Goal: Information Seeking & Learning: Learn about a topic

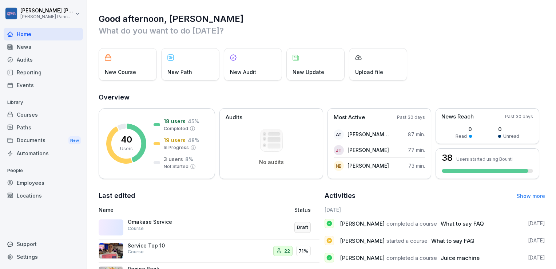
click at [127, 63] on div "New Course" at bounding box center [128, 64] width 58 height 32
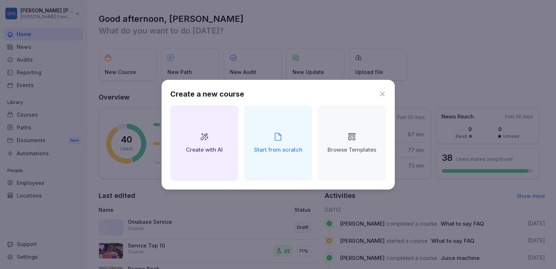
click at [384, 92] on icon at bounding box center [382, 93] width 7 height 7
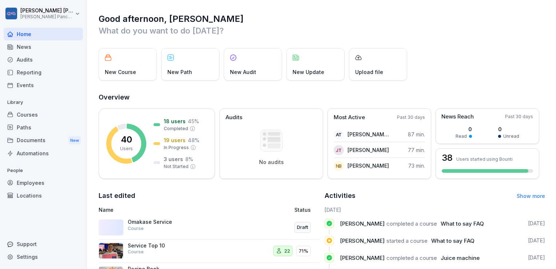
click at [34, 110] on div "Courses" at bounding box center [43, 114] width 79 height 13
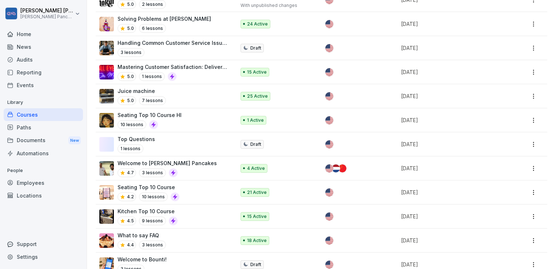
scroll to position [290, 0]
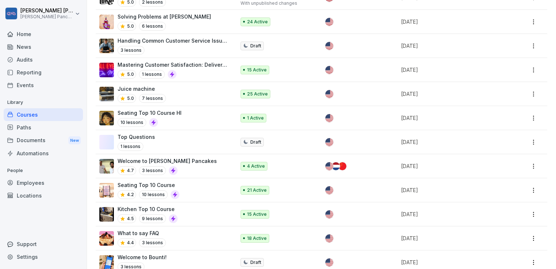
click at [179, 115] on div "Seating Top 10 Course HI 10 lessons" at bounding box center [163, 118] width 129 height 18
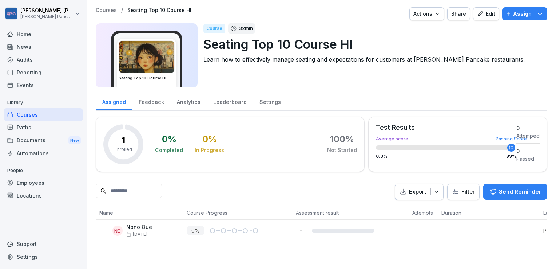
click at [477, 16] on icon "button" at bounding box center [480, 14] width 7 height 7
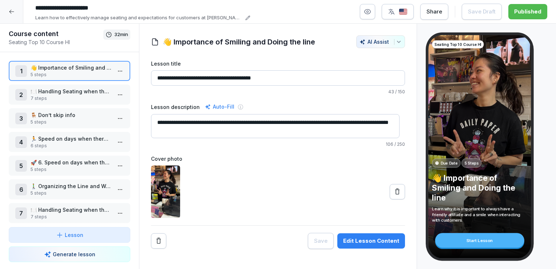
click at [70, 69] on p "👋 Importance of Smiling and Doing the line" at bounding box center [71, 68] width 81 height 8
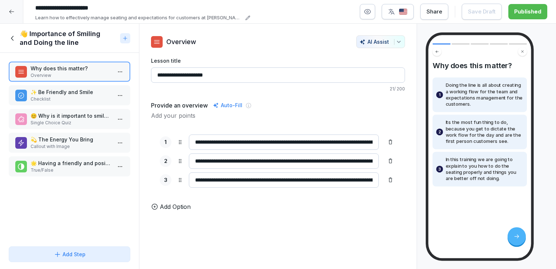
click at [89, 97] on p "Checklist" at bounding box center [71, 99] width 81 height 7
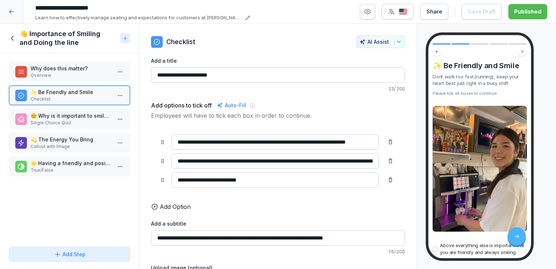
click at [88, 123] on p "Single Choice Quiz" at bounding box center [71, 122] width 81 height 7
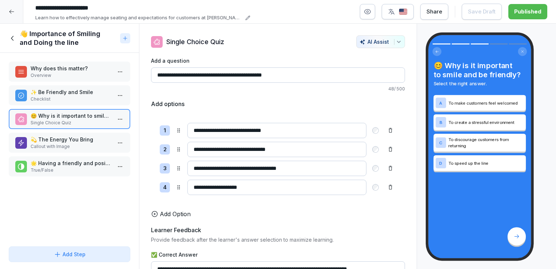
click at [76, 139] on p "💫 The Energy You Bring" at bounding box center [71, 139] width 81 height 8
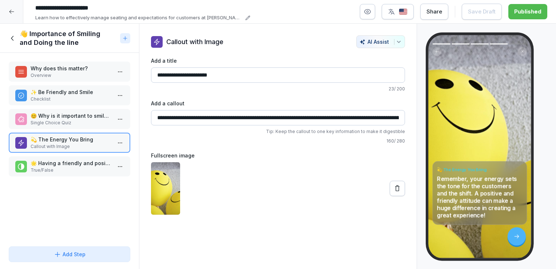
click at [74, 168] on p "True/False" at bounding box center [71, 170] width 81 height 7
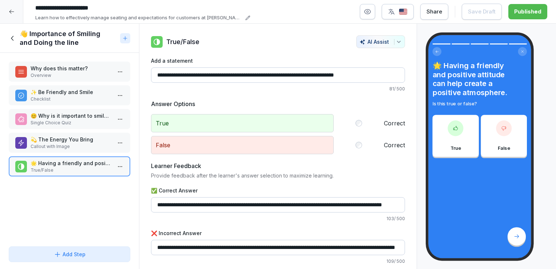
click at [12, 14] on icon at bounding box center [12, 12] width 6 height 6
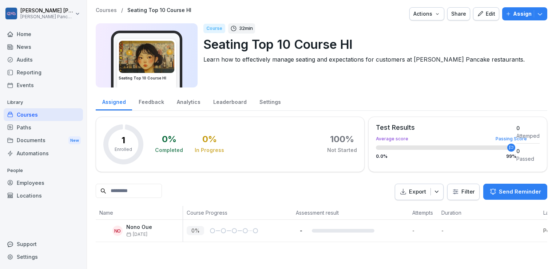
click at [479, 13] on icon "button" at bounding box center [480, 14] width 7 height 7
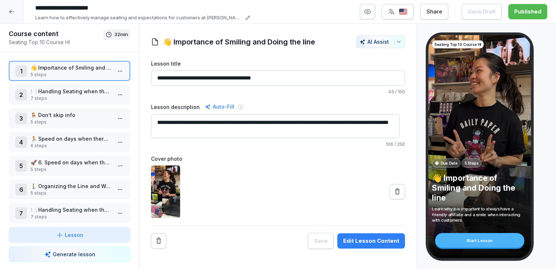
click at [70, 97] on p "7 steps" at bounding box center [71, 98] width 81 height 7
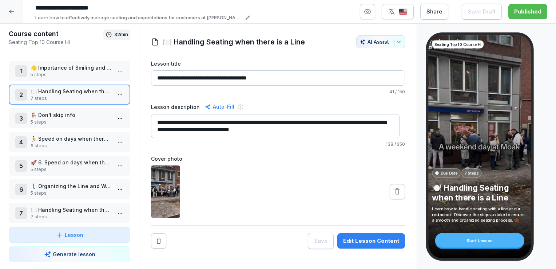
click at [89, 116] on p "🪑 Don’t skip info" at bounding box center [71, 115] width 81 height 8
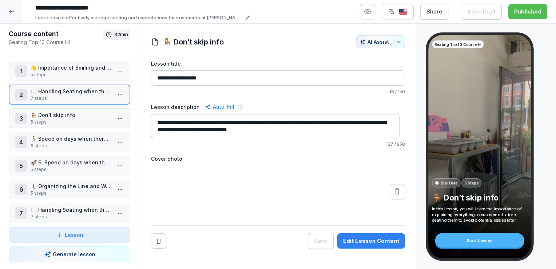
click at [89, 116] on p "🪑 Don’t skip info" at bounding box center [71, 115] width 81 height 8
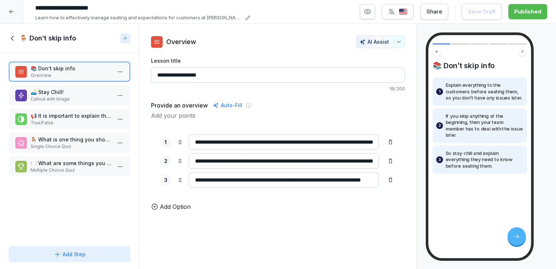
click at [59, 117] on p "📢 It is important to explain the wait time to customers." at bounding box center [71, 116] width 81 height 8
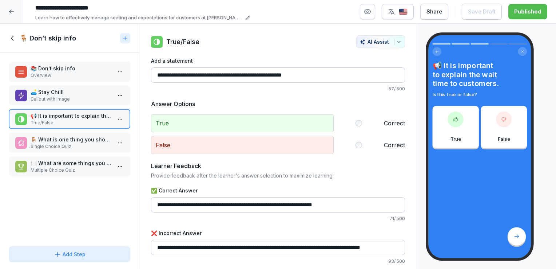
click at [79, 94] on p "🛋️ Stay Chill!" at bounding box center [71, 92] width 81 height 8
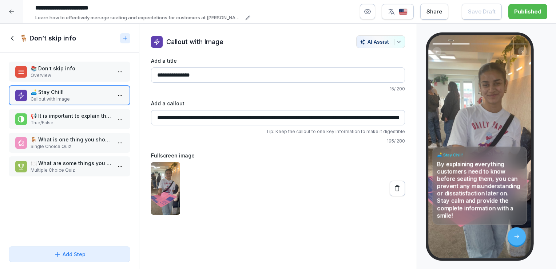
click at [88, 146] on p "Single Choice Quiz" at bounding box center [71, 146] width 81 height 7
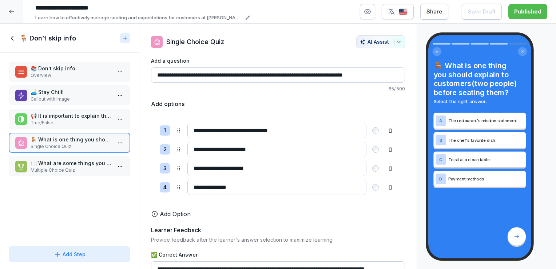
click at [83, 168] on p "Multiple Choice Quiz" at bounding box center [71, 170] width 81 height 7
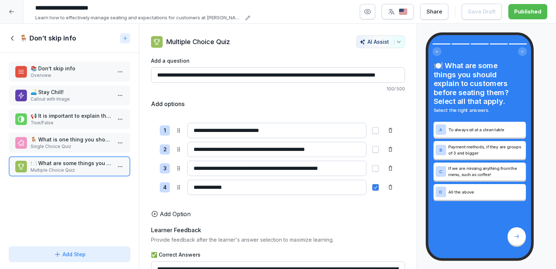
click at [16, 37] on icon at bounding box center [13, 38] width 8 height 8
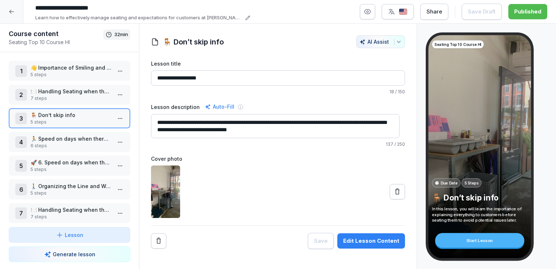
click at [67, 144] on p "6 steps" at bounding box center [71, 145] width 81 height 7
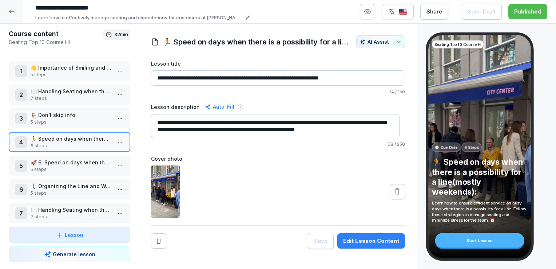
click at [80, 142] on p "6 steps" at bounding box center [71, 145] width 81 height 7
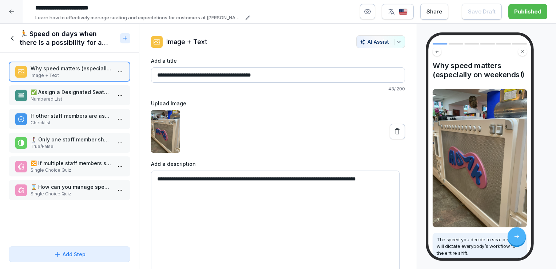
click at [88, 98] on p "Numbered List" at bounding box center [71, 99] width 81 height 7
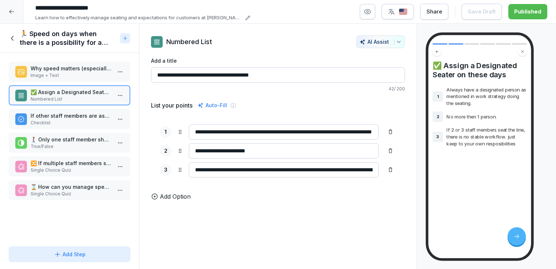
click at [88, 98] on p "Numbered List" at bounding box center [71, 99] width 81 height 7
click at [87, 69] on p "Why speed matters (especially on weekends!)" at bounding box center [71, 68] width 81 height 8
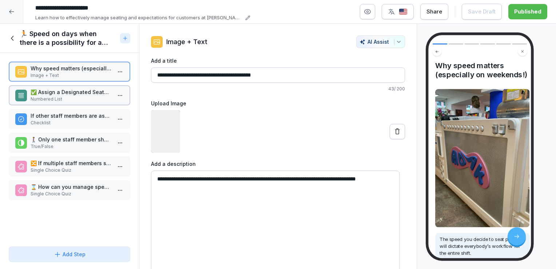
click at [87, 69] on p "Why speed matters (especially on weekends!)" at bounding box center [71, 68] width 81 height 8
